Goal: Check status: Check status

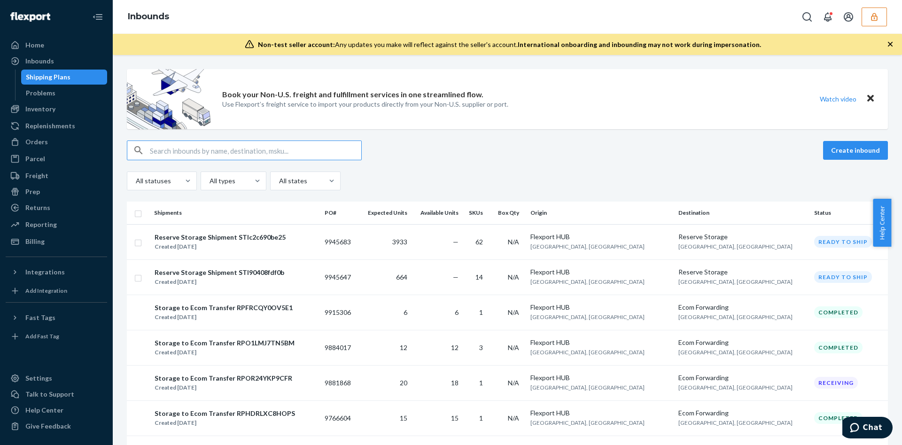
scroll to position [70, 0]
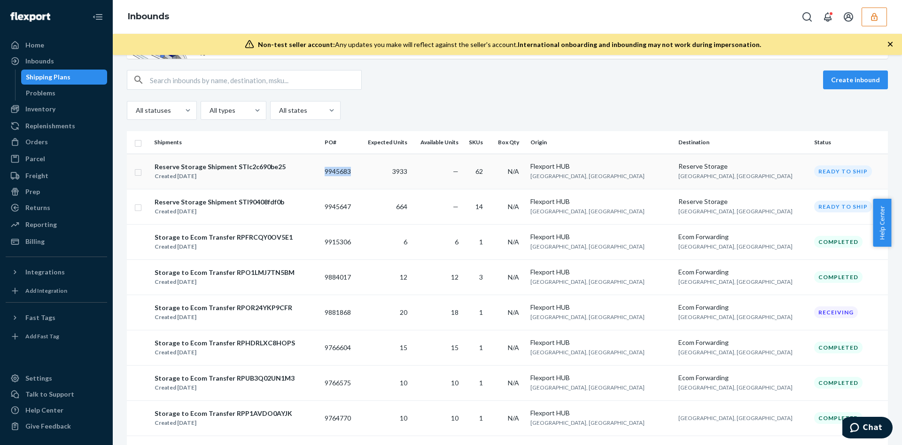
drag, startPoint x: 389, startPoint y: 171, endPoint x: 356, endPoint y: 181, distance: 34.5
click at [356, 181] on td "9945683" at bounding box center [340, 171] width 38 height 35
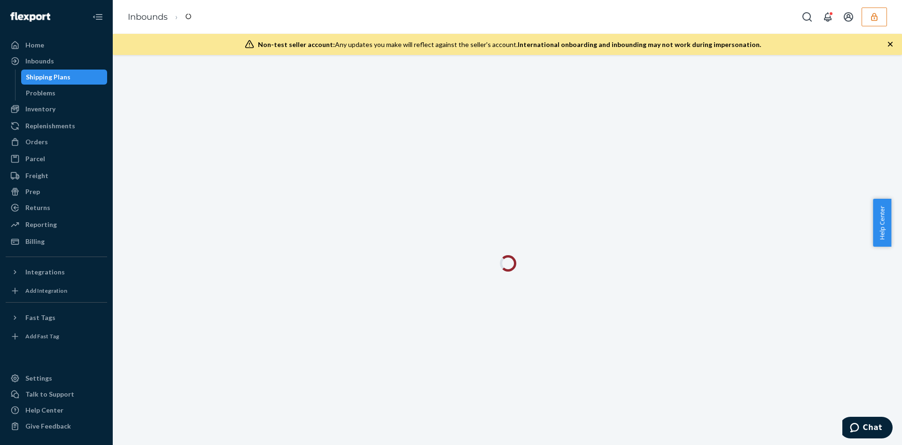
drag, startPoint x: 364, startPoint y: 171, endPoint x: 332, endPoint y: 177, distance: 32.9
click at [332, 177] on div at bounding box center [507, 250] width 789 height 390
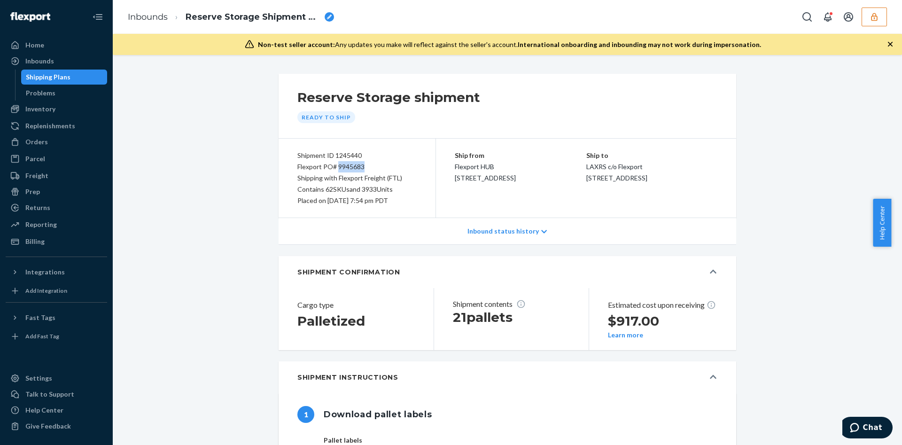
drag, startPoint x: 365, startPoint y: 166, endPoint x: 333, endPoint y: 166, distance: 32.9
click at [333, 166] on div "Flexport PO# 9945683" at bounding box center [356, 166] width 119 height 11
copy div "9945683"
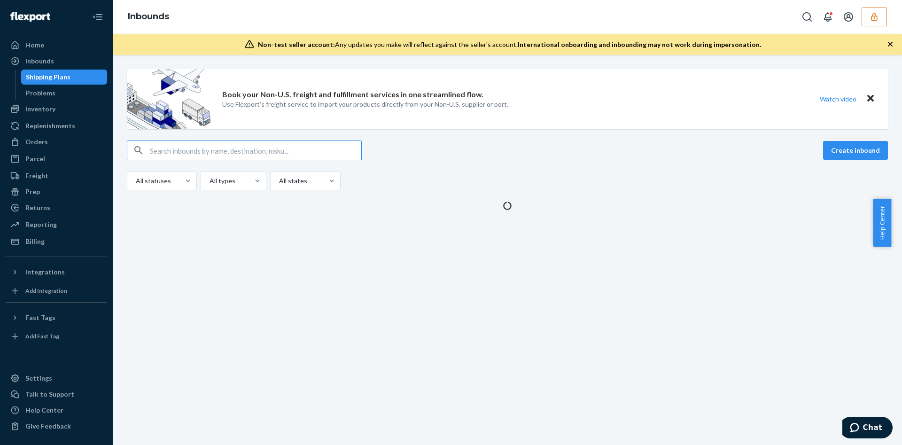
click at [260, 149] on input "text" at bounding box center [255, 150] width 211 height 19
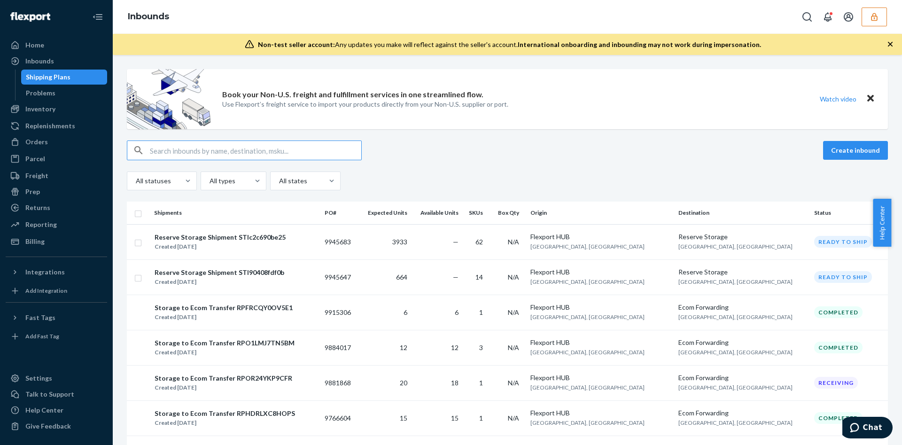
paste input "DHV5VZ6WGYV"
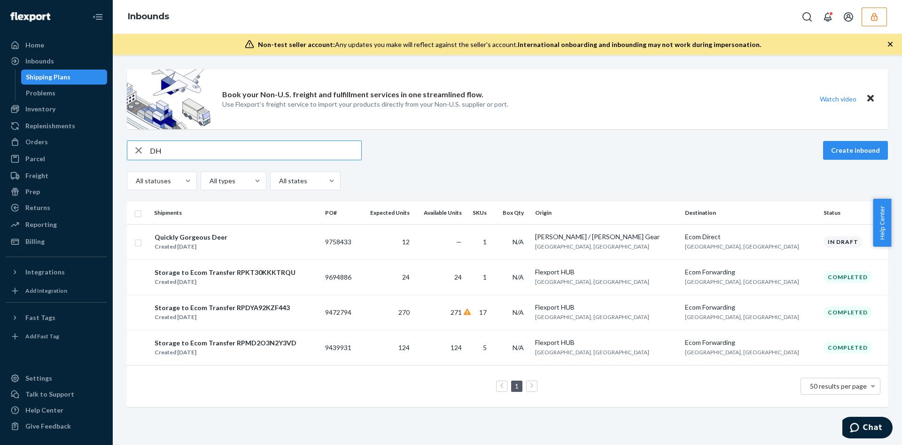
type input "D"
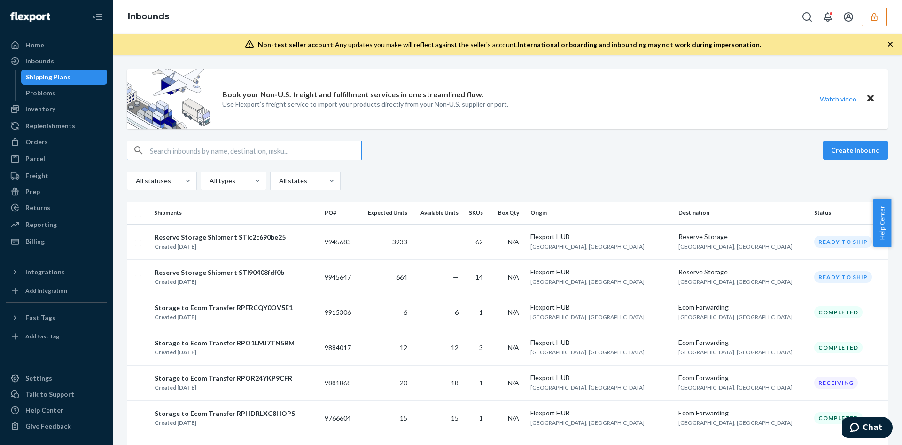
click at [879, 15] on button "button" at bounding box center [873, 17] width 25 height 19
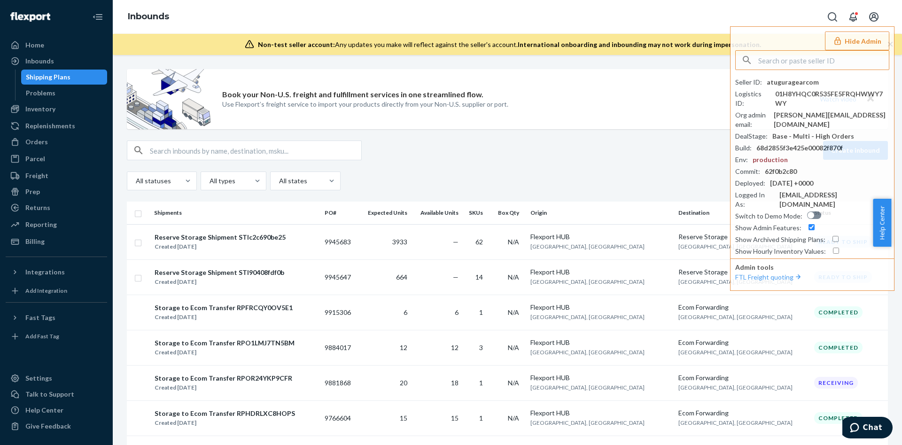
click at [685, 105] on div "Book your Non-U.S. freight and fulfillment services in one streamlined flow. Us…" at bounding box center [507, 99] width 761 height 60
drag, startPoint x: 656, startPoint y: 86, endPoint x: 859, endPoint y: 16, distance: 214.6
click at [656, 86] on div "Book your Non-U.S. freight and fulfillment services in one streamlined flow. Us…" at bounding box center [507, 99] width 761 height 60
click at [854, 16] on icon "Open notifications" at bounding box center [852, 16] width 11 height 11
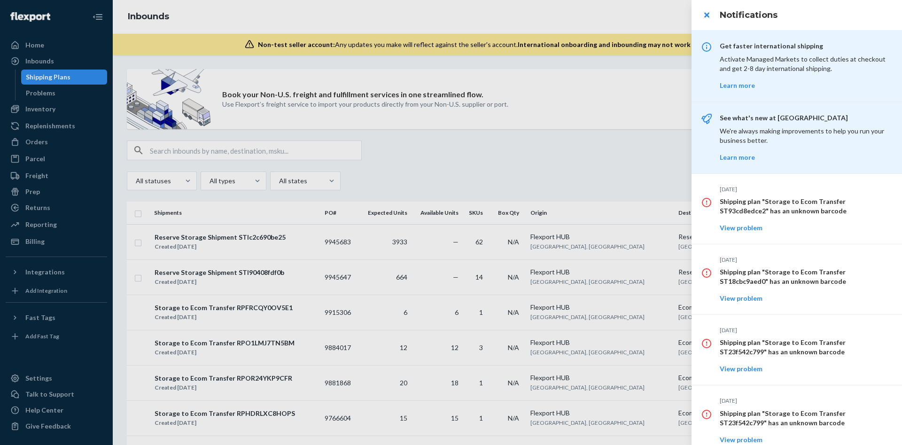
click at [594, 143] on div at bounding box center [451, 222] width 902 height 445
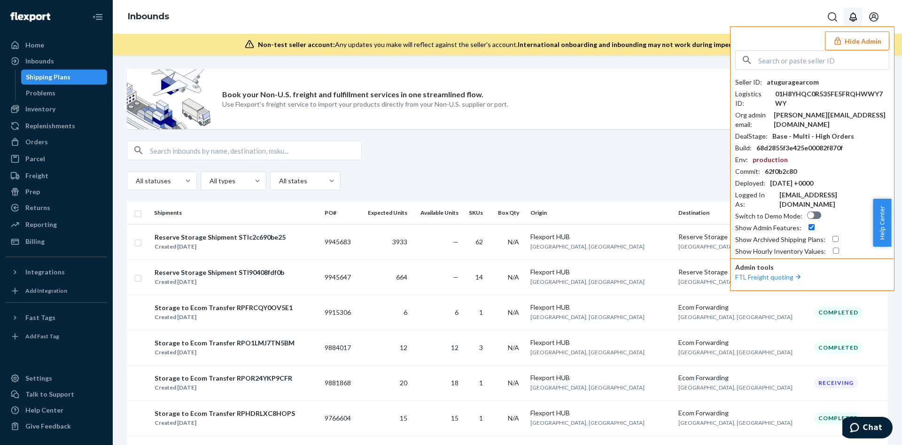
click at [840, 35] on button "Hide Admin" at bounding box center [857, 40] width 64 height 19
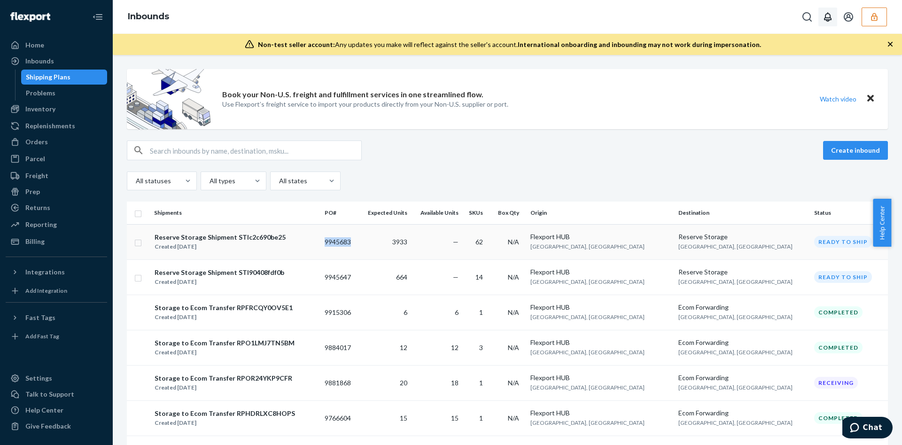
drag, startPoint x: 386, startPoint y: 246, endPoint x: 356, endPoint y: 247, distance: 29.6
click at [356, 247] on td "9945683" at bounding box center [340, 241] width 38 height 35
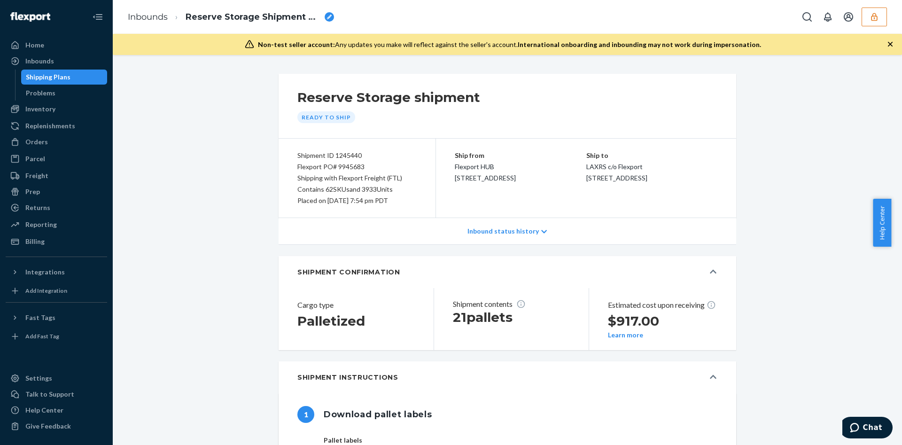
click at [336, 169] on div "Flexport PO# 9945683" at bounding box center [356, 166] width 119 height 11
copy div "9945683"
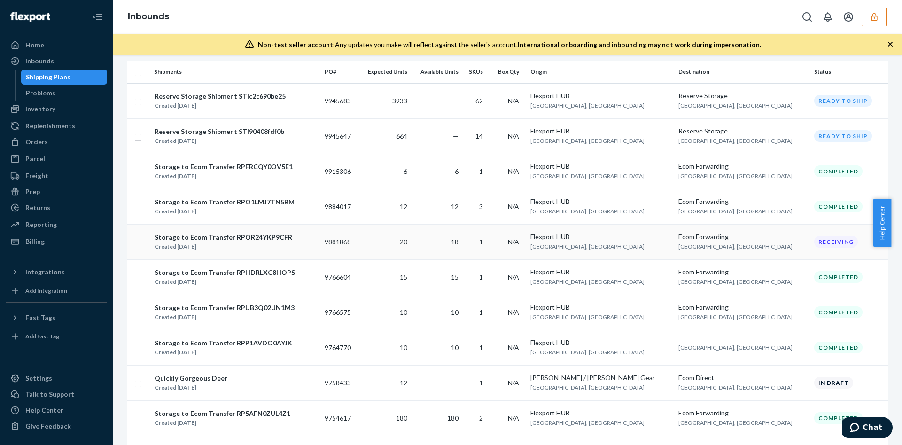
scroll to position [70, 0]
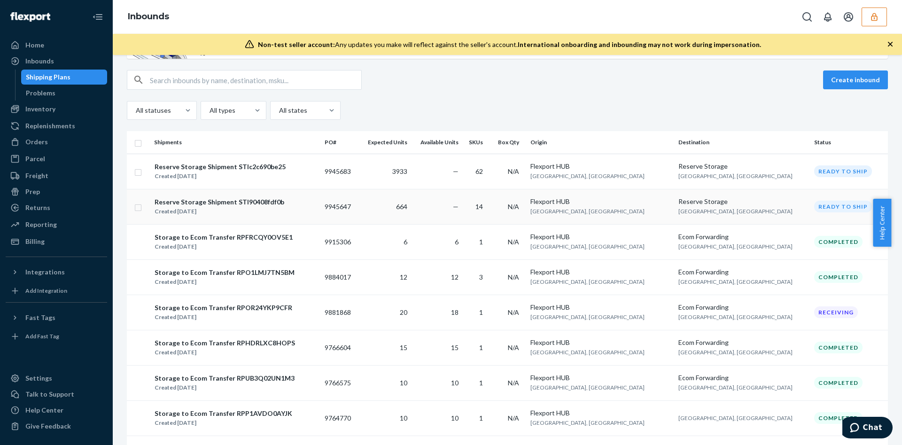
click at [286, 205] on div "Reserve Storage Shipment STI90408fdf0b Created Sep 22, 2025" at bounding box center [235, 207] width 163 height 20
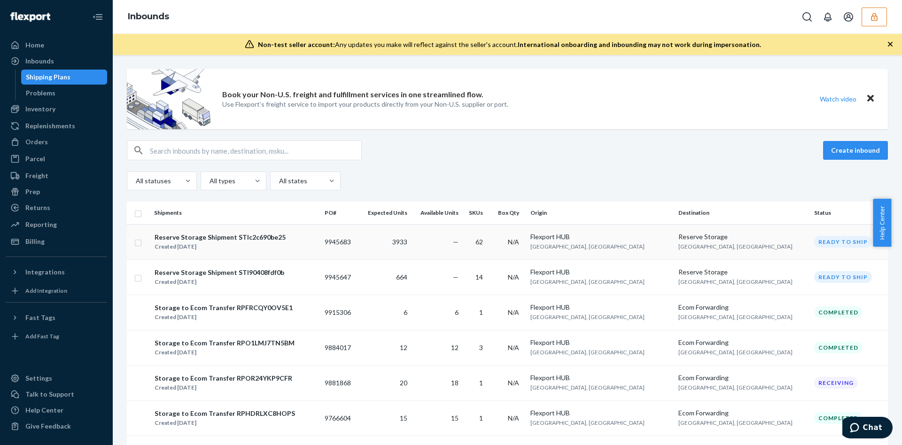
click at [317, 242] on div "Reserve Storage Shipment STIc2c690be25 Created Sep 22, 2025" at bounding box center [235, 242] width 163 height 20
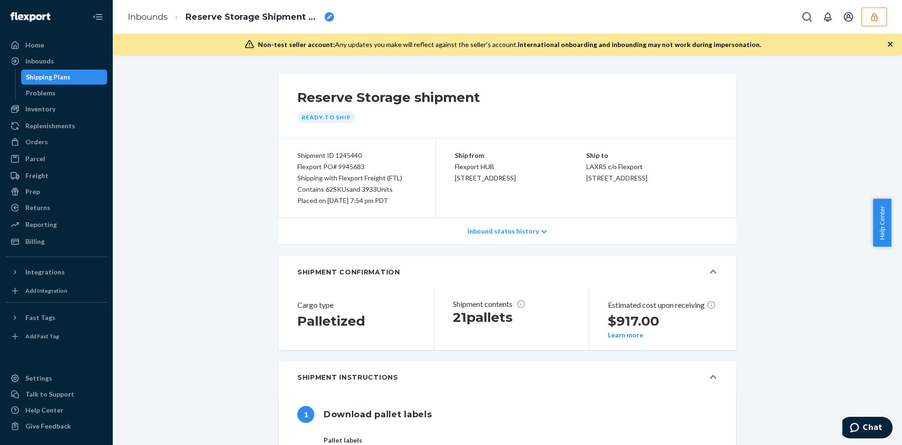
click at [778, 3] on div "Inbounds Reserve Storage Shipment STIc2c690be25" at bounding box center [507, 17] width 789 height 34
